Goal: Communication & Community: Answer question/provide support

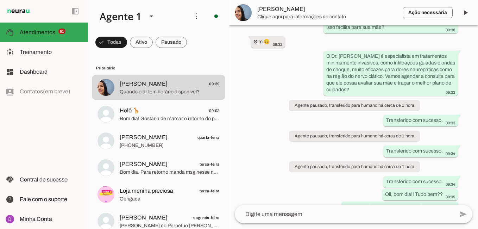
scroll to position [362, 0]
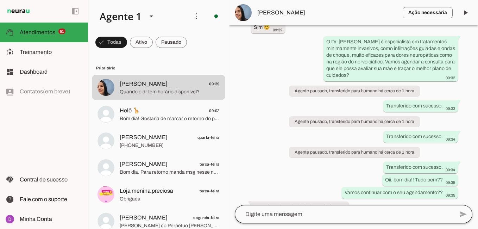
click at [270, 209] on div at bounding box center [344, 214] width 219 height 18
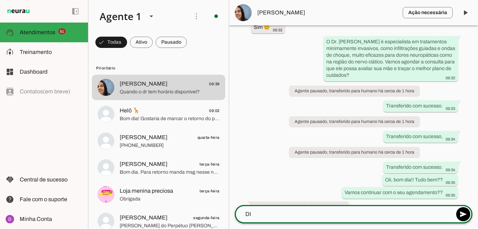
type textarea "D"
type textarea "p"
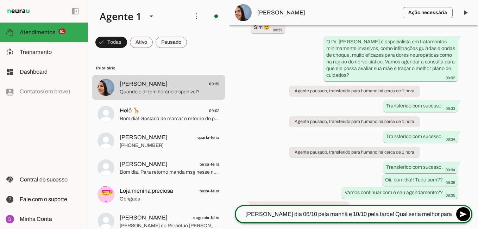
type textarea "[PERSON_NAME] dia 06/10 pela manhã e 10/10 pela tarde! Qual seria melhor para v…"
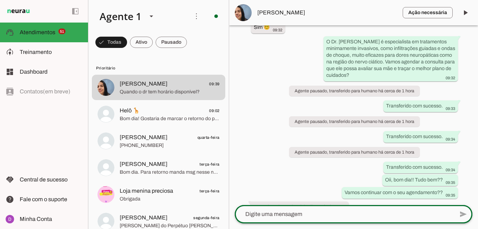
scroll to position [382, 0]
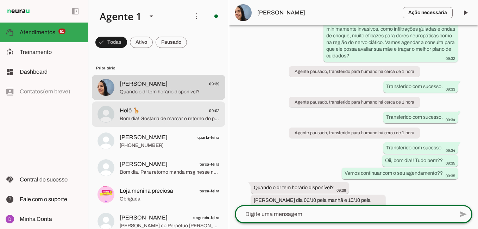
click at [163, 120] on span "Bom dia! Gostaria de marcar o retorno do paciente [PERSON_NAME]" at bounding box center [170, 118] width 100 height 7
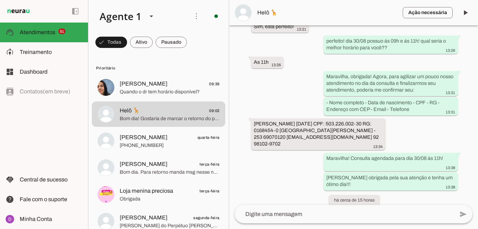
scroll to position [573, 0]
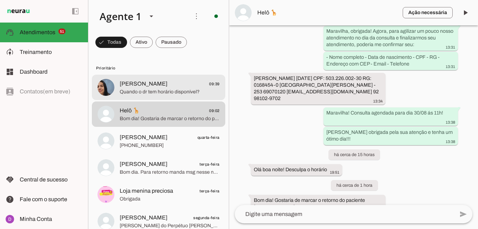
click at [158, 87] on span "[PERSON_NAME] 09:39" at bounding box center [170, 84] width 100 height 9
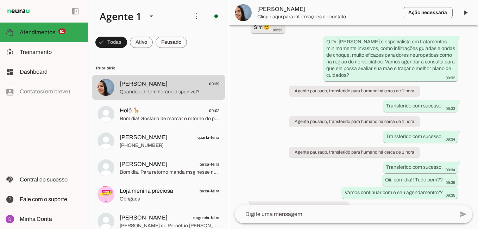
scroll to position [384, 0]
